Goal: Find specific page/section

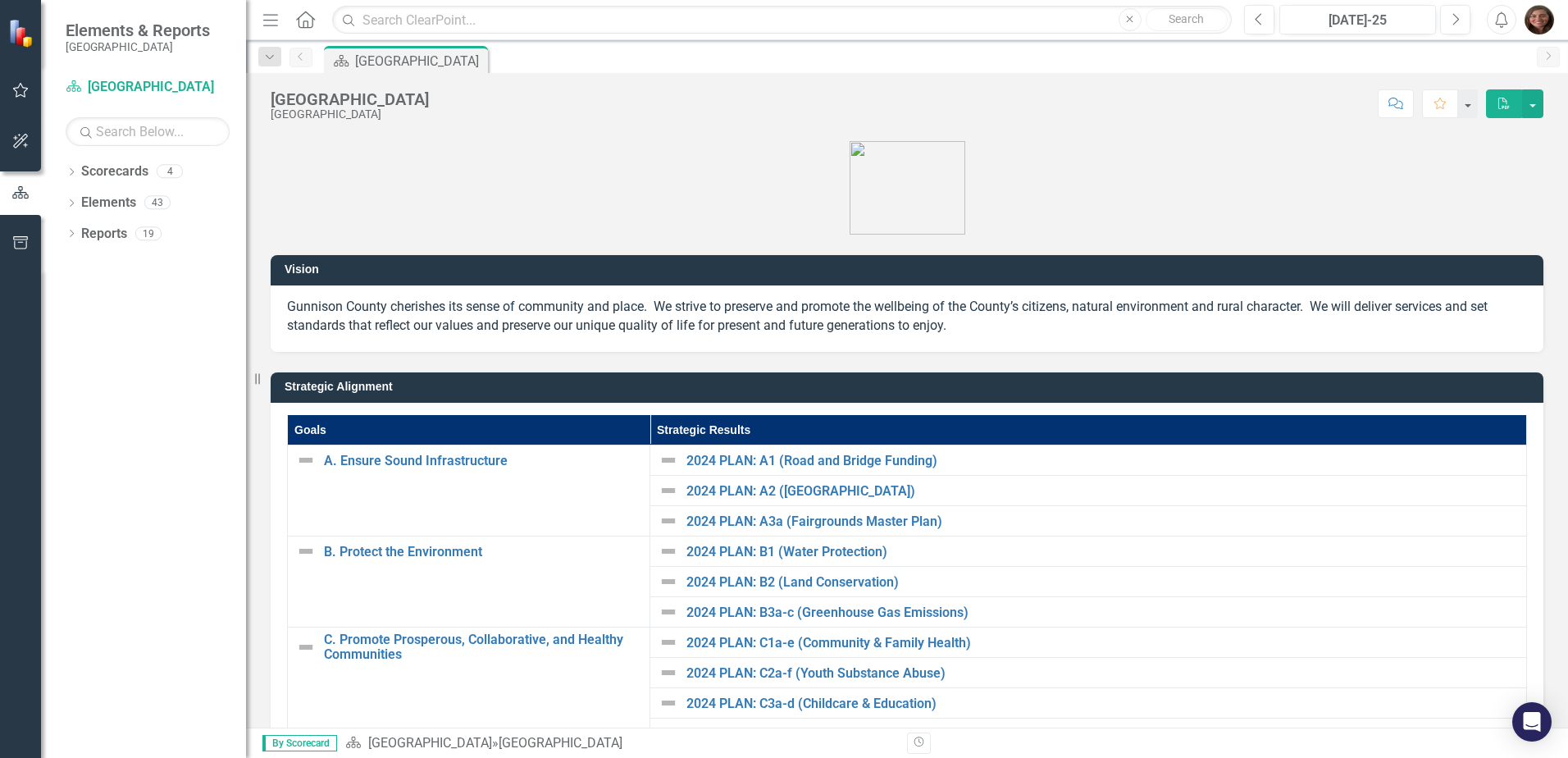
click at [69, 171] on icon "Dropdown" at bounding box center [72, 173] width 11 height 9
click at [88, 197] on div "Dropdown" at bounding box center [81, 202] width 16 height 14
click at [102, 232] on icon "Dropdown" at bounding box center [96, 233] width 12 height 10
click at [169, 296] on link "[PERSON_NAME]" at bounding box center [184, 296] width 123 height 19
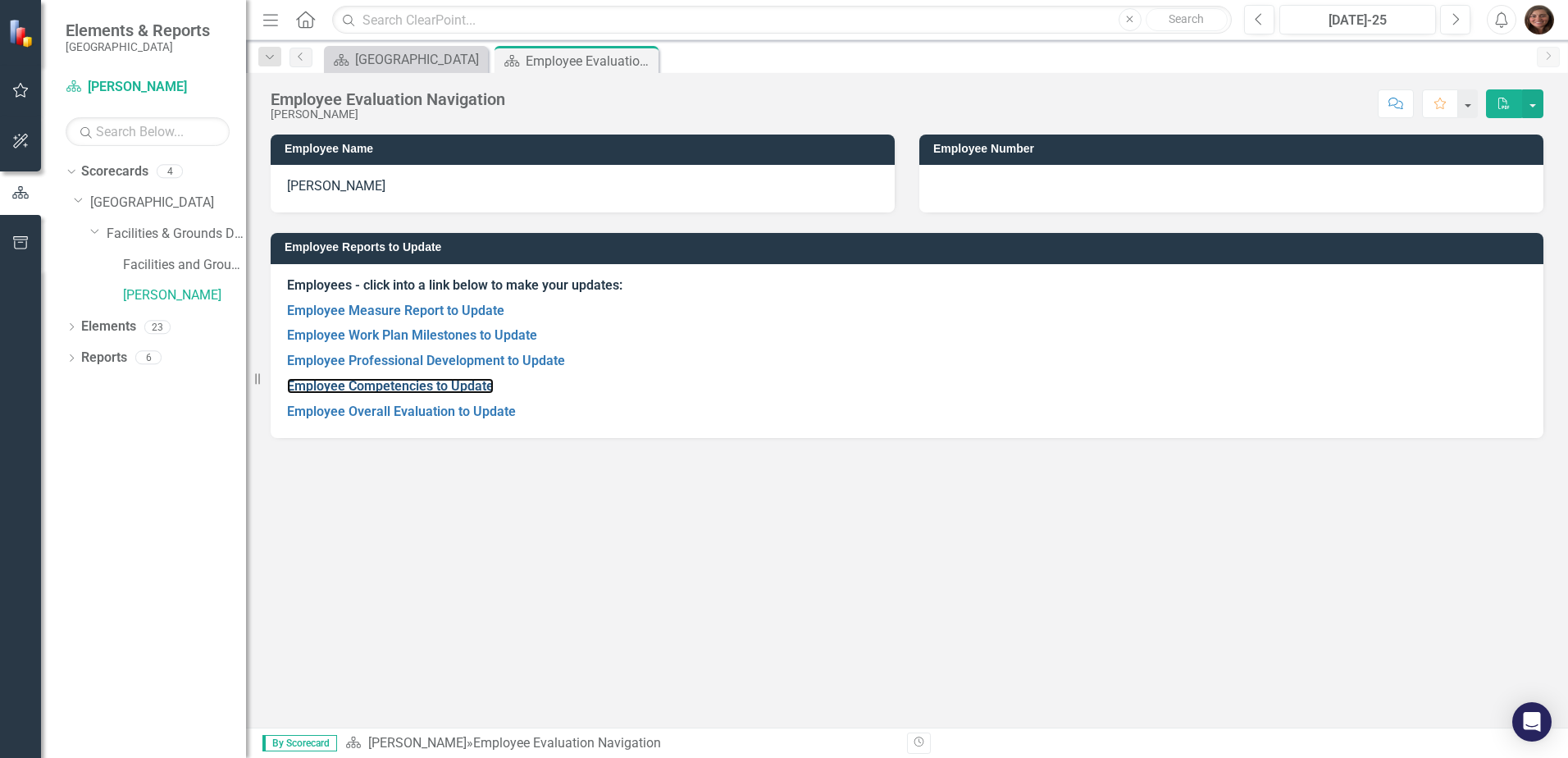
click at [391, 384] on link "Employee Competencies to Update" at bounding box center [390, 386] width 207 height 15
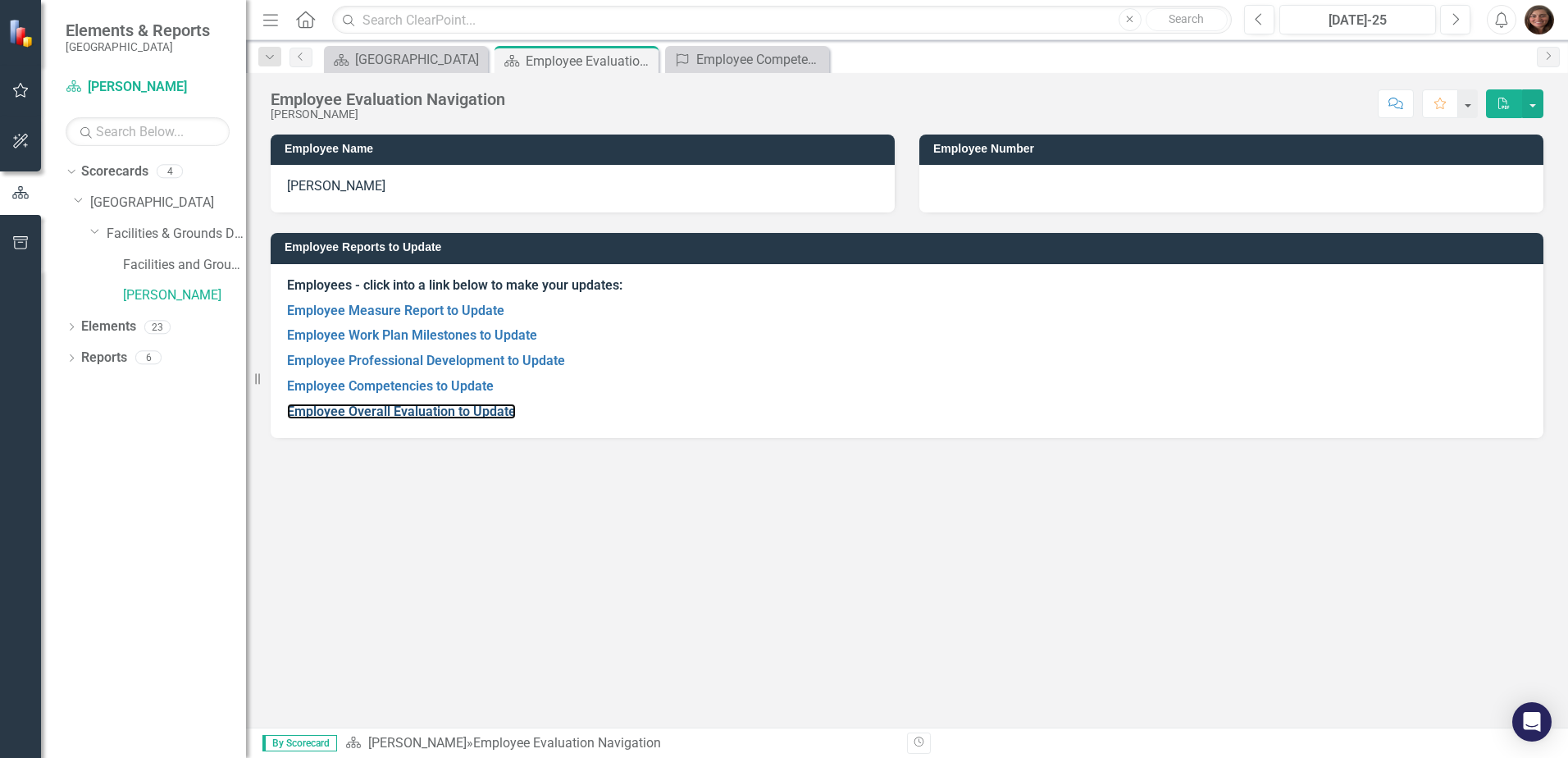
click at [421, 412] on link "Employee Overall Evaluation to Update" at bounding box center [402, 411] width 229 height 15
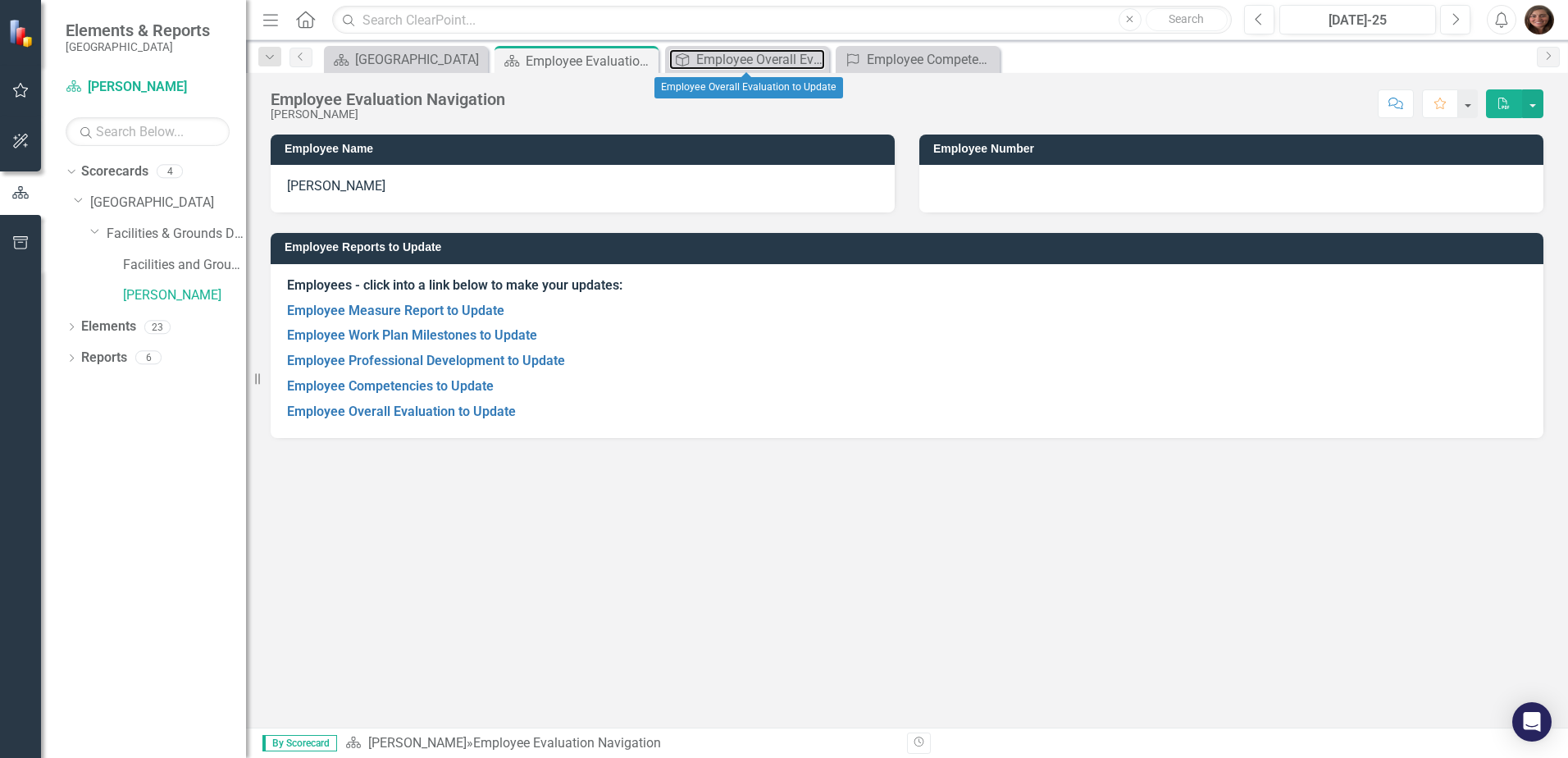
click at [730, 50] on div "Employee Overall Evaluation to Update" at bounding box center [761, 59] width 129 height 20
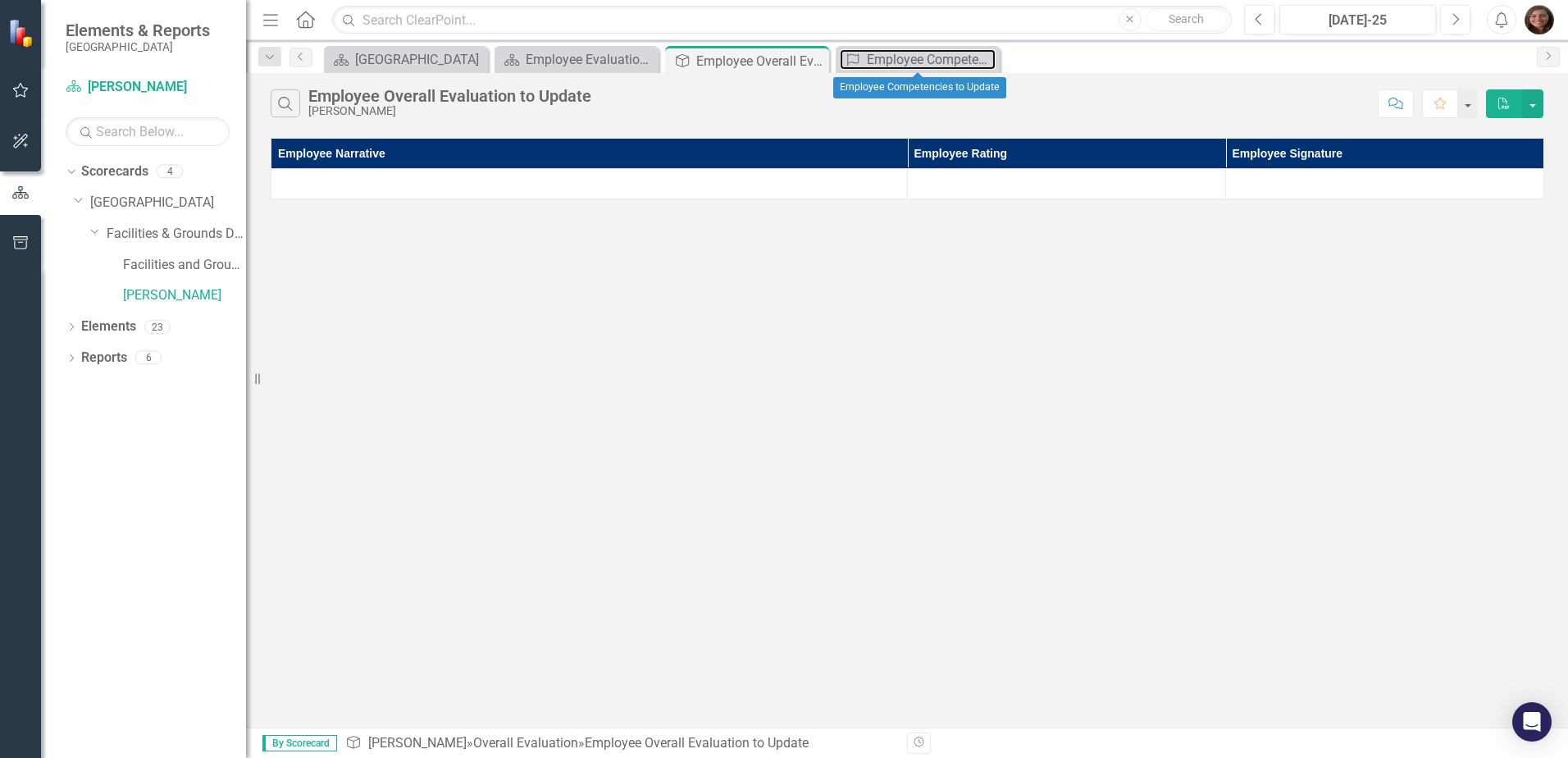
click at [901, 64] on div "Employee Competencies to Update" at bounding box center [930, 59] width 129 height 20
